Goal: Information Seeking & Learning: Find contact information

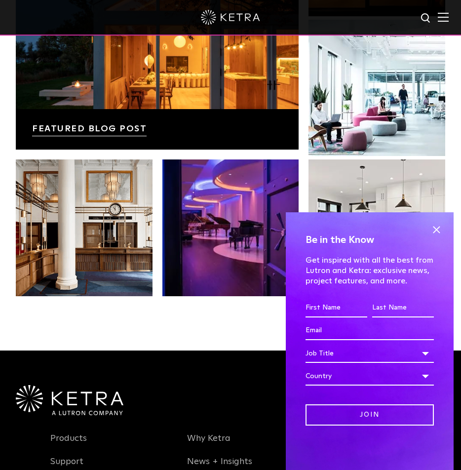
scroll to position [1580, 0]
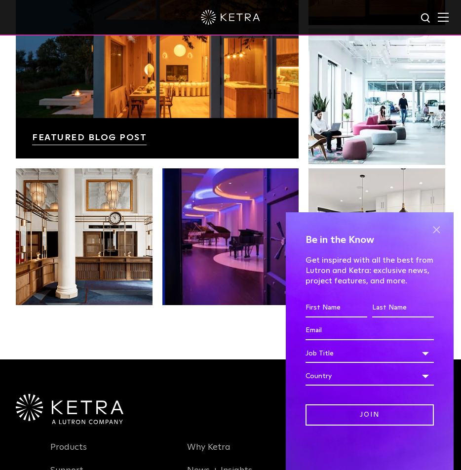
click at [437, 226] on span at bounding box center [436, 229] width 15 height 15
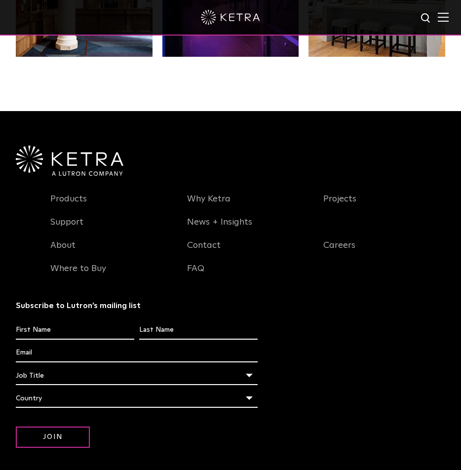
scroll to position [1876, 0]
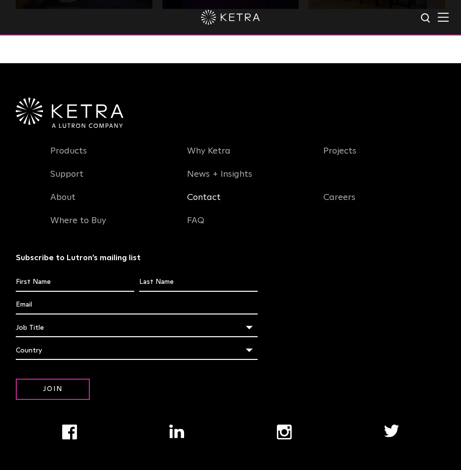
click at [212, 203] on link "Contact" at bounding box center [204, 203] width 34 height 23
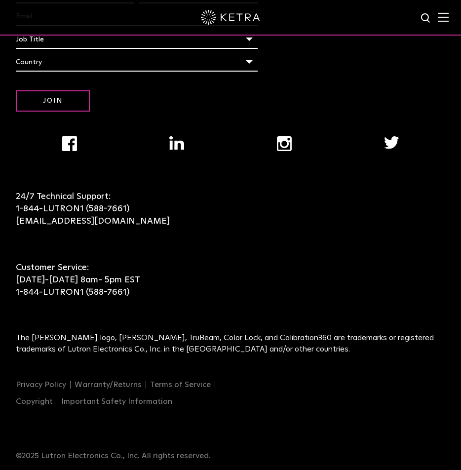
scroll to position [2194, 0]
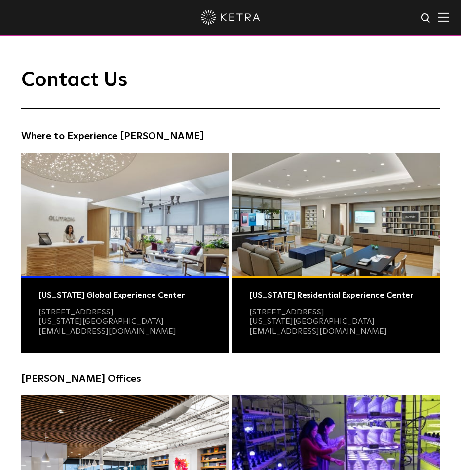
drag, startPoint x: 38, startPoint y: 312, endPoint x: 152, endPoint y: 312, distance: 114.0
click at [152, 312] on div "New York Global Experience Center 3 East 28th Street, 11th Floor New York, NY 1…" at bounding box center [125, 314] width 208 height 77
copy link "[STREET_ADDRESS]"
drag, startPoint x: 35, startPoint y: 322, endPoint x: 71, endPoint y: 322, distance: 36.0
click at [71, 322] on div "New York Global Experience Center 3 East 28th Street, 11th Floor New York, NY 1…" at bounding box center [125, 314] width 208 height 77
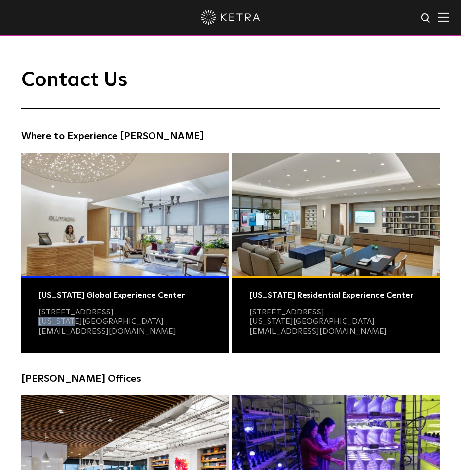
copy link "New York"
drag, startPoint x: 113, startPoint y: 322, endPoint x: 107, endPoint y: 319, distance: 6.2
click at [91, 322] on p "[STREET_ADDRESS][US_STATE] [EMAIL_ADDRESS][DOMAIN_NAME]" at bounding box center [107, 321] width 138 height 29
copy link "10016"
click at [11, 194] on div "Contact Us Where to Experience Ketra New York Global Experience Center 3 East 2…" at bounding box center [230, 336] width 461 height 534
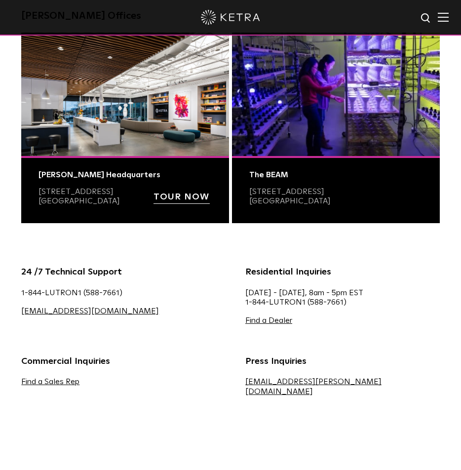
scroll to position [395, 0]
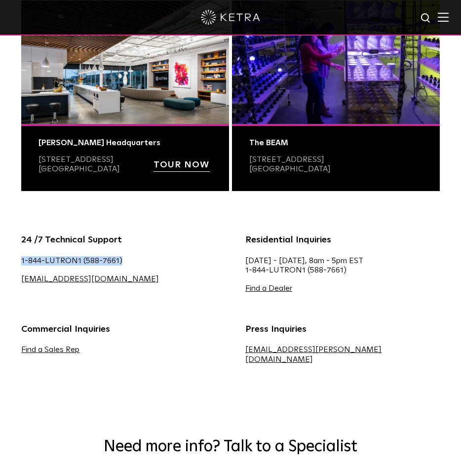
drag, startPoint x: 20, startPoint y: 263, endPoint x: 131, endPoint y: 259, distance: 111.1
click at [131, 259] on div "24 /7 Technical Support 1-844-LUTRON1 (588-7661) lightingsupport@lutron.com" at bounding box center [118, 267] width 224 height 69
copy link "1-844-LUTRON1 (588-7661)"
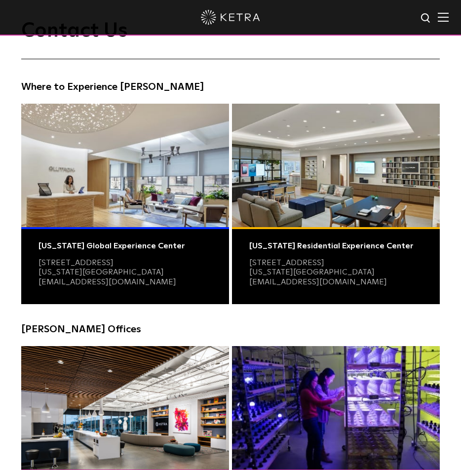
scroll to position [247, 0]
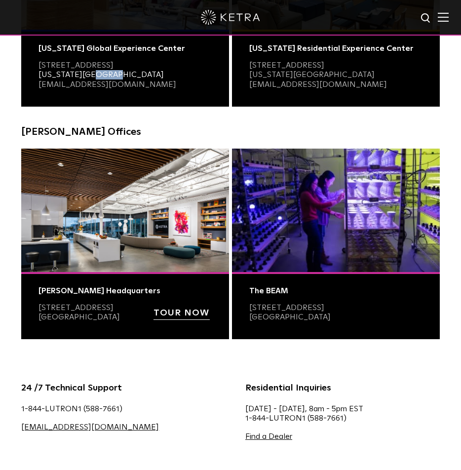
drag, startPoint x: 113, startPoint y: 75, endPoint x: 89, endPoint y: 75, distance: 24.2
click at [89, 75] on p "[STREET_ADDRESS][US_STATE] [EMAIL_ADDRESS][DOMAIN_NAME]" at bounding box center [107, 75] width 138 height 29
